Goal: Information Seeking & Learning: Find specific fact

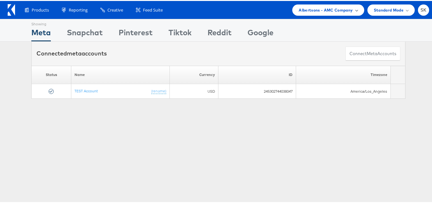
click at [331, 11] on span "Albertsons - AMC Company" at bounding box center [326, 9] width 54 height 7
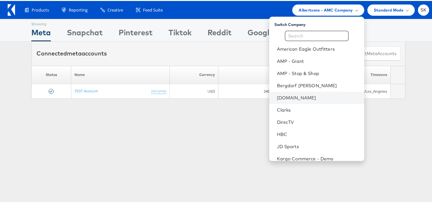
scroll to position [128, 0]
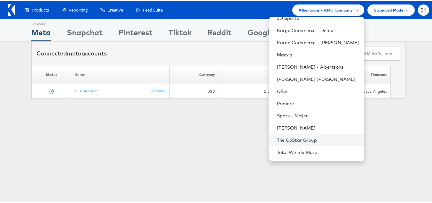
click at [297, 137] on link "The CoStar Group" at bounding box center [318, 139] width 82 height 6
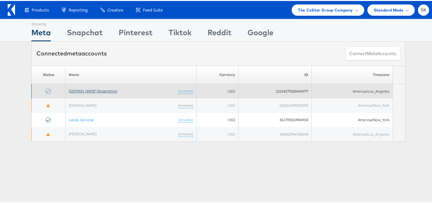
click at [108, 92] on link "Apartments.com Retargeting" at bounding box center [93, 89] width 49 height 5
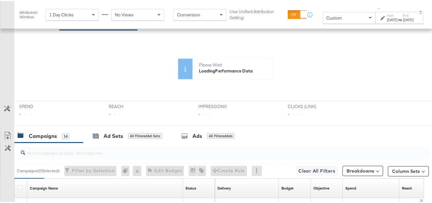
scroll to position [160, 0]
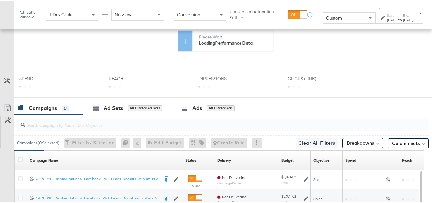
click at [323, 20] on div "Custom" at bounding box center [349, 17] width 52 height 11
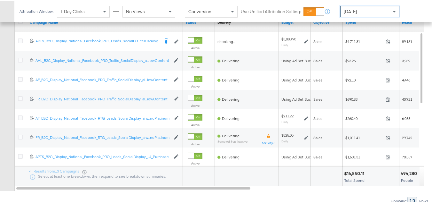
scroll to position [288, 0]
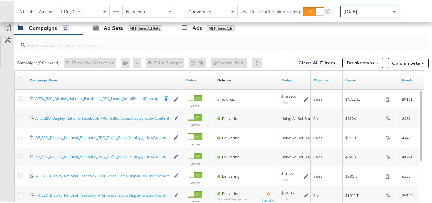
click at [55, 47] on input "search" at bounding box center [208, 41] width 367 height 12
paste input "APTS_B2C_Display_National_Facebook_RTG_Leads_SocialDisplay_Retargeting_Diamond_…"
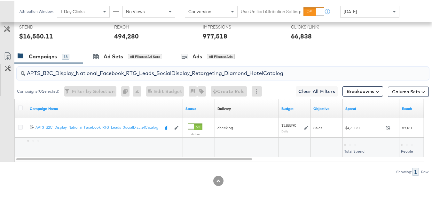
scroll to position [269, 0]
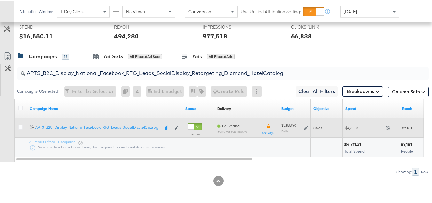
click at [352, 125] on span "$4,711.31" at bounding box center [365, 126] width 38 height 5
copy div "$4,711.31"
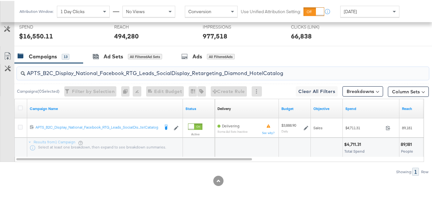
click at [122, 69] on input "APTS_B2C_Display_National_Facebook_RTG_Leads_SocialDisplay_Retargeting_Diamond_…" at bounding box center [208, 69] width 367 height 12
paste input "alwayson_Retargeting_DARE24_DiamondPlatinum"
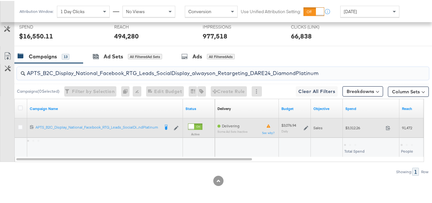
click at [350, 126] on span "$3,312.26" at bounding box center [365, 126] width 38 height 5
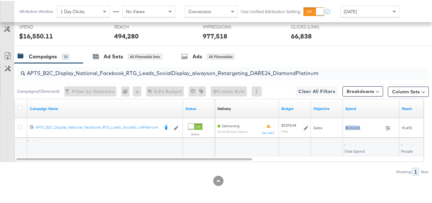
copy div "$3,312.26"
click at [136, 69] on input "APTS_B2C_Display_National_Facebook_RTG_Leads_SocialDisplay_alwayson_Retargeting…" at bounding box center [208, 69] width 367 height 12
paste input "FR_B2C_Display_National_Facebook_RTG_Leads_SocialDisplay_alwayson_Retargeting_FR"
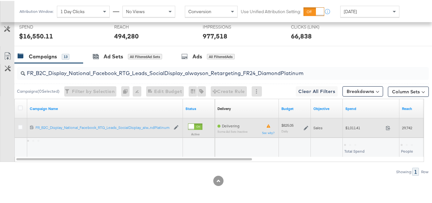
click at [355, 128] on span "$1,011.41" at bounding box center [365, 126] width 38 height 5
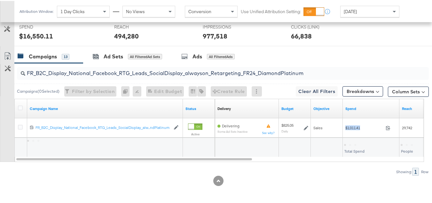
copy div "$1,011.41"
click at [113, 77] on div "FR_B2C_Display_National_Facebook_RTG_Leads_SocialDisplay_alwayson_Retargeting_F…" at bounding box center [223, 72] width 412 height 13
paste input "AF_B2C_Display_National_Facebook_RTG_Leads_SocialDisplay_alwayson_Retargeting_AF"
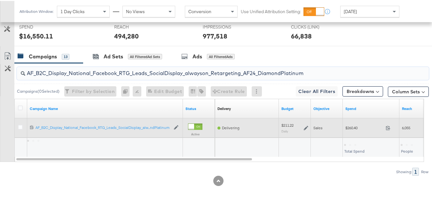
click at [348, 130] on div "$260.40 260.4" at bounding box center [371, 127] width 57 height 10
copy div "$260.40"
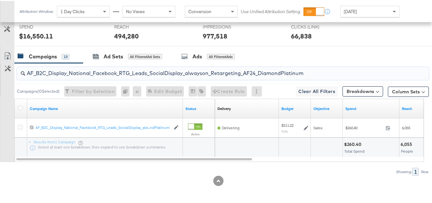
click at [139, 75] on input "AF_B2C_Display_National_Facebook_RTG_Leads_SocialDisplay_alwayson_Retargeting_A…" at bounding box center [208, 69] width 367 height 12
paste input "HL_B2C_Display_National_Facebook_RTG_Leads_SocialDisplay_alwayson_Retargeting_A…"
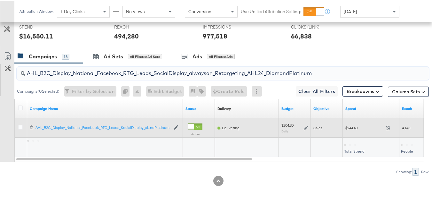
click at [355, 124] on div "$244.40 244.4" at bounding box center [371, 127] width 57 height 10
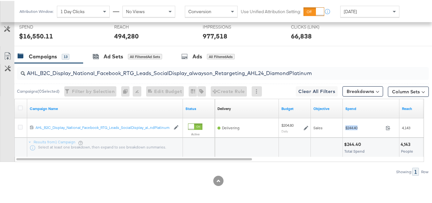
copy div "$244.40"
click at [153, 79] on div "AHL_B2C_Display_National_Facebook_RTG_Leads_SocialDisplay_alwayson_Retargeting_…" at bounding box center [223, 72] width 412 height 15
click at [153, 68] on input "AHL_B2C_Display_National_Facebook_RTG_Leads_SocialDisplay_alwayson_Retargeting_…" at bounding box center [208, 69] width 367 height 12
paste input "PTS_B2C_Display_National_Facebook_PRO_Traffic_SocialDisplay_alwayson_ASC_DARE24…"
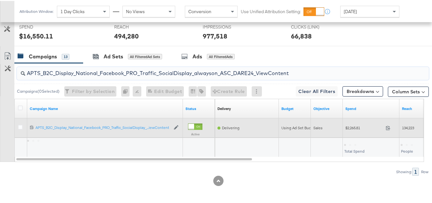
click at [342, 124] on div "Sales" at bounding box center [327, 127] width 32 height 10
click at [344, 125] on div "$2,265.81 2265.81" at bounding box center [371, 127] width 57 height 10
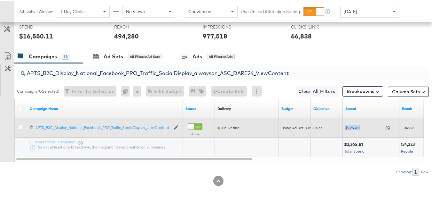
click at [344, 125] on div "$2,265.81 2265.81" at bounding box center [371, 127] width 57 height 10
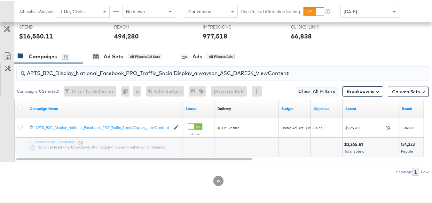
click at [141, 69] on input "APTS_B2C_Display_National_Facebook_PRO_Traffic_SocialDisplay_alwayson_ASC_DARE2…" at bounding box center [208, 69] width 367 height 12
paste input "Leads_SocialDisplay_alwayson_ASC_DARE24_Purchase"
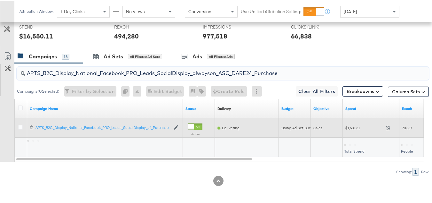
click at [359, 123] on div "$1,631.31 1631.31" at bounding box center [371, 127] width 57 height 10
copy div "$1,631.31"
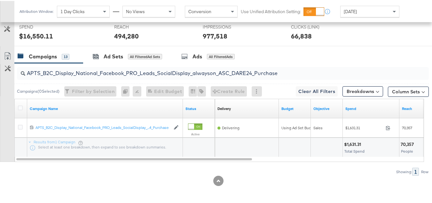
click at [136, 72] on input "APTS_B2C_Display_National_Facebook_PRO_Leads_SocialDisplay_alwayson_ASC_DARE24_…" at bounding box center [208, 69] width 367 height 12
paste input "F_B2C_Display_National_Facebook_PRO_Traffic_SocialDisplay_alwayson_ASC_AF24_Vie…"
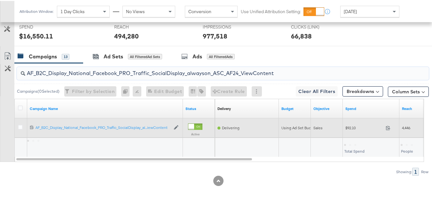
click at [355, 127] on span "$92.10" at bounding box center [365, 126] width 38 height 5
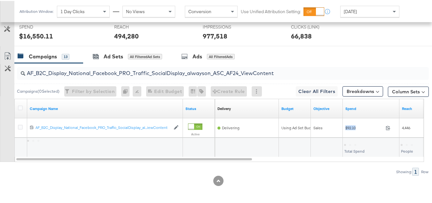
copy div "$92.10"
click at [140, 66] on input "AF_B2C_Display_National_Facebook_PRO_Traffic_SocialDisplay_alwayson_ASC_AF24_Vi…" at bounding box center [208, 69] width 367 height 12
paste input "FR_B2C_Display_National_Facebook_PRO_Traffic_SocialDisplay_alwayson_ASC_FR"
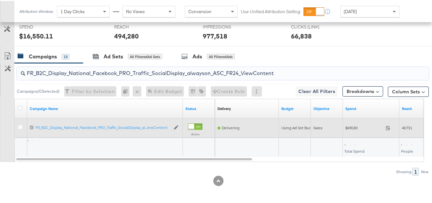
click at [355, 130] on div "$690.83 690.83" at bounding box center [371, 127] width 57 height 10
copy div "$690.83"
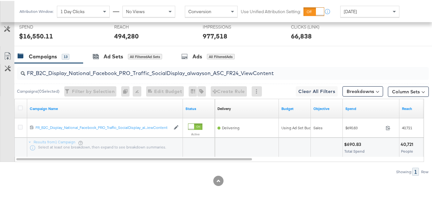
click at [126, 64] on input "FR_B2C_Display_National_Facebook_PRO_Traffic_SocialDisplay_alwayson_ASC_FR24_Vi…" at bounding box center [208, 69] width 367 height 12
paste input "AHL_B2C_Display_National_Facebook_PRO_Traffic_SocialDisplay_alwayson_ASC_AHL"
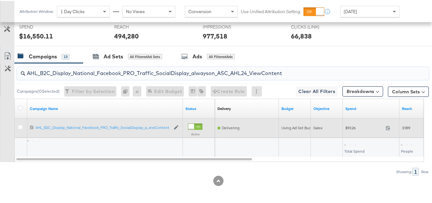
type input "AHL_B2C_Display_National_Facebook_PRO_Traffic_SocialDisplay_alwayson_ASC_AHL24_…"
click at [334, 125] on div "Sales" at bounding box center [327, 126] width 27 height 5
click at [353, 126] on span "$93.26" at bounding box center [365, 126] width 38 height 5
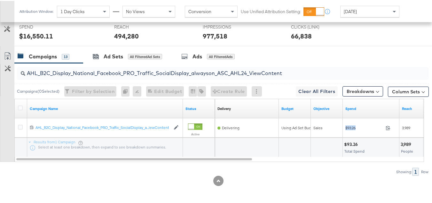
copy div "$93.26"
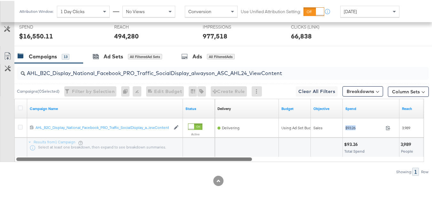
click at [362, 159] on div at bounding box center [220, 157] width 410 height 5
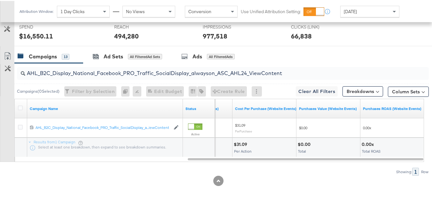
scroll to position [0, 0]
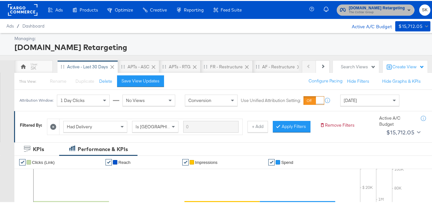
click at [353, 11] on span "The CoStar Group" at bounding box center [377, 11] width 56 height 5
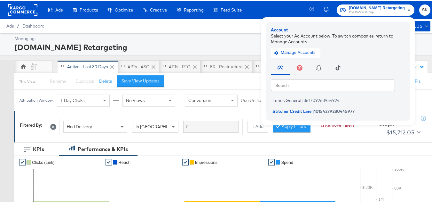
click at [303, 94] on div "Lands General | 361709263954924 Stitcher Credit Line | 10154279280445977" at bounding box center [340, 103] width 138 height 21
click at [304, 99] on span "361709263954924" at bounding box center [322, 99] width 36 height 5
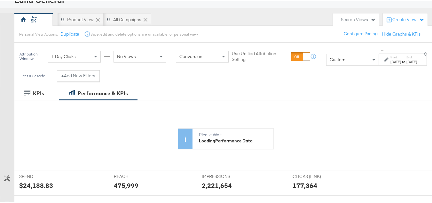
scroll to position [96, 0]
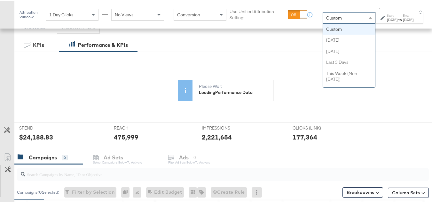
click at [326, 19] on span "Custom" at bounding box center [334, 17] width 16 height 6
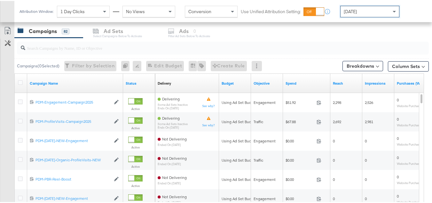
scroll to position [264, 0]
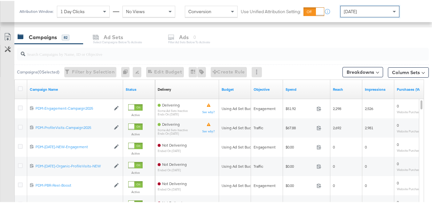
click at [119, 49] on input "search" at bounding box center [208, 50] width 367 height 12
paste input "B2C_LAND_KC_RT_Sig_24"
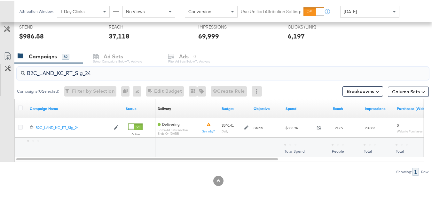
scroll to position [245, 0]
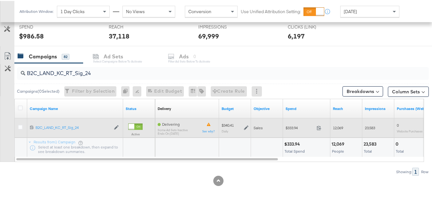
click at [297, 128] on span "$333.94" at bounding box center [300, 126] width 28 height 5
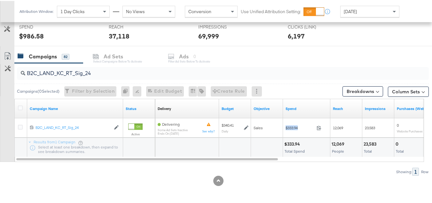
copy div "$333.94"
click at [128, 73] on input "B2C_LAND_KC_RT_Sig_24" at bounding box center [208, 69] width 367 height 12
paste input "B_Ecommerce_KC_Retargeting_LW&LOA_Traffic"
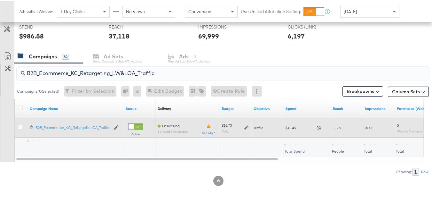
click at [288, 127] on span "$15.45" at bounding box center [300, 126] width 28 height 5
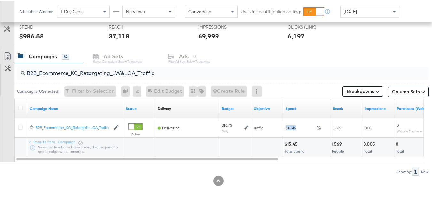
copy div "$15.45"
click at [125, 67] on input "B2B_Ecommerce_KC_Retargeting_LW&LOA_Traffic" at bounding box center [208, 69] width 367 height 12
paste input "KC_Retargeting_Prospects & Clients_Conversions"
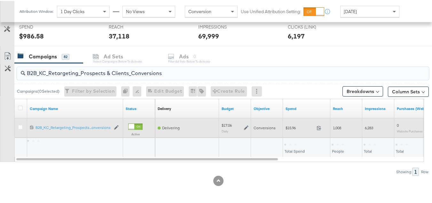
click at [283, 126] on div "$15.96 15.96" at bounding box center [306, 127] width 47 height 10
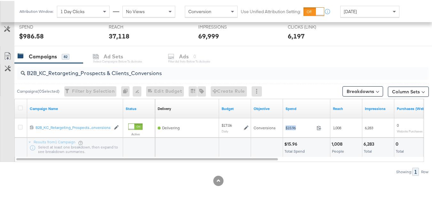
copy div "$15.96"
click at [121, 74] on input "B2B_KC_Retargeting_Prospects & Clients_Conversions" at bounding box center [208, 69] width 367 height 12
paste input "C_LAND_KC_Pros_Sig"
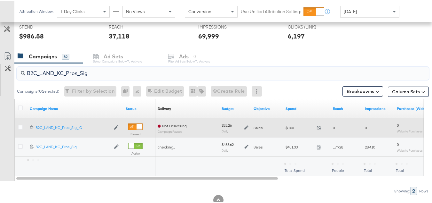
type input "B2C_LAND_KC_Pros_Sig"
click at [291, 128] on span "$0.00" at bounding box center [300, 126] width 28 height 5
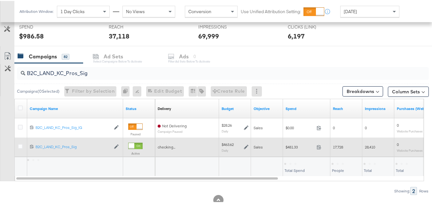
click at [290, 149] on div "$481.33 481.33" at bounding box center [306, 146] width 47 height 10
copy div "$481.33"
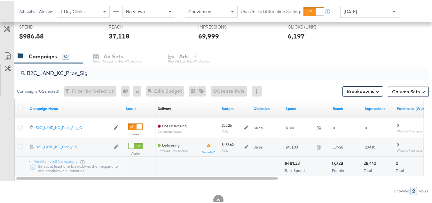
click at [313, 181] on div "B2C_LAND_KC_Pros_Sig Campaigns ( 0 Selected) Filter by Selection Filter 0 campa…" at bounding box center [214, 128] width 429 height 132
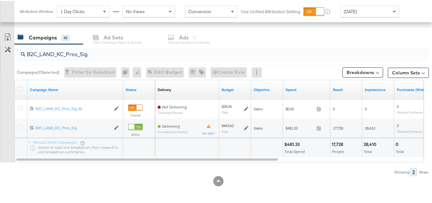
scroll to position [0, 0]
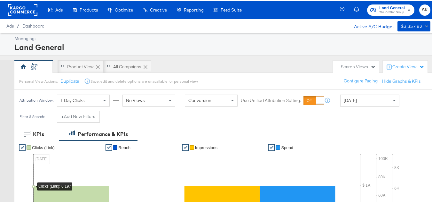
click at [422, 10] on span "SK" at bounding box center [425, 8] width 6 height 7
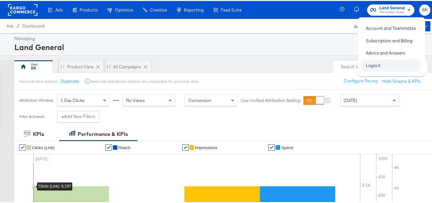
click at [379, 64] on link "Logout" at bounding box center [373, 65] width 24 height 12
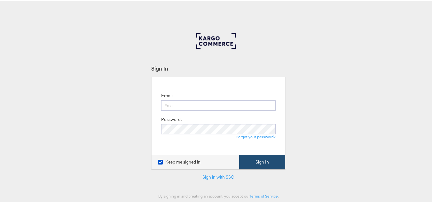
click at [262, 155] on button "Sign In" at bounding box center [262, 161] width 46 height 14
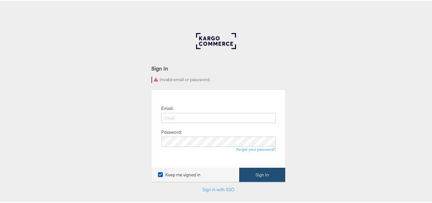
type input "[PERSON_NAME][EMAIL_ADDRESS][DOMAIN_NAME]"
click at [268, 173] on button "Sign In" at bounding box center [262, 173] width 46 height 14
